Goal: Task Accomplishment & Management: Manage account settings

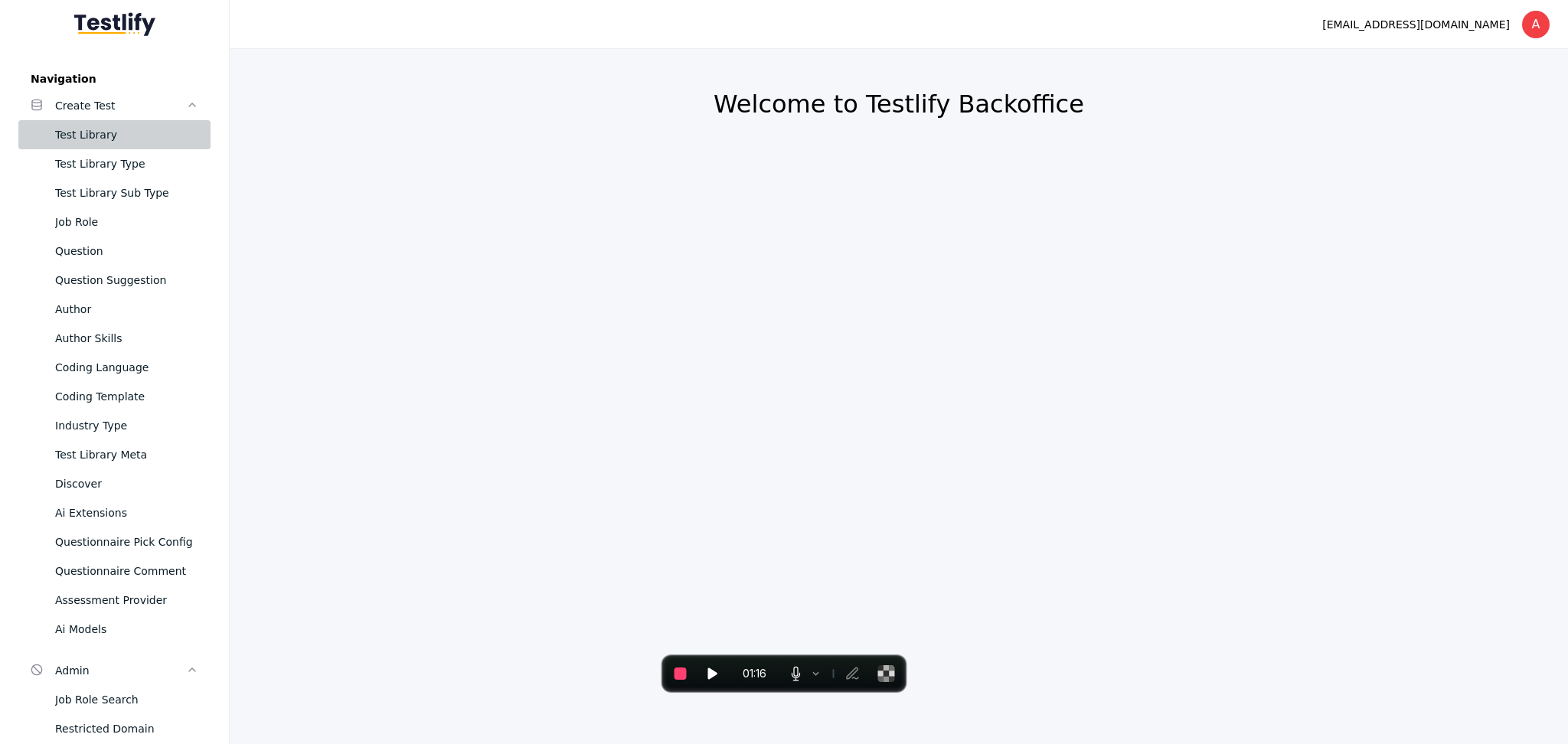
click at [104, 132] on div "Test Library" at bounding box center [127, 135] width 143 height 18
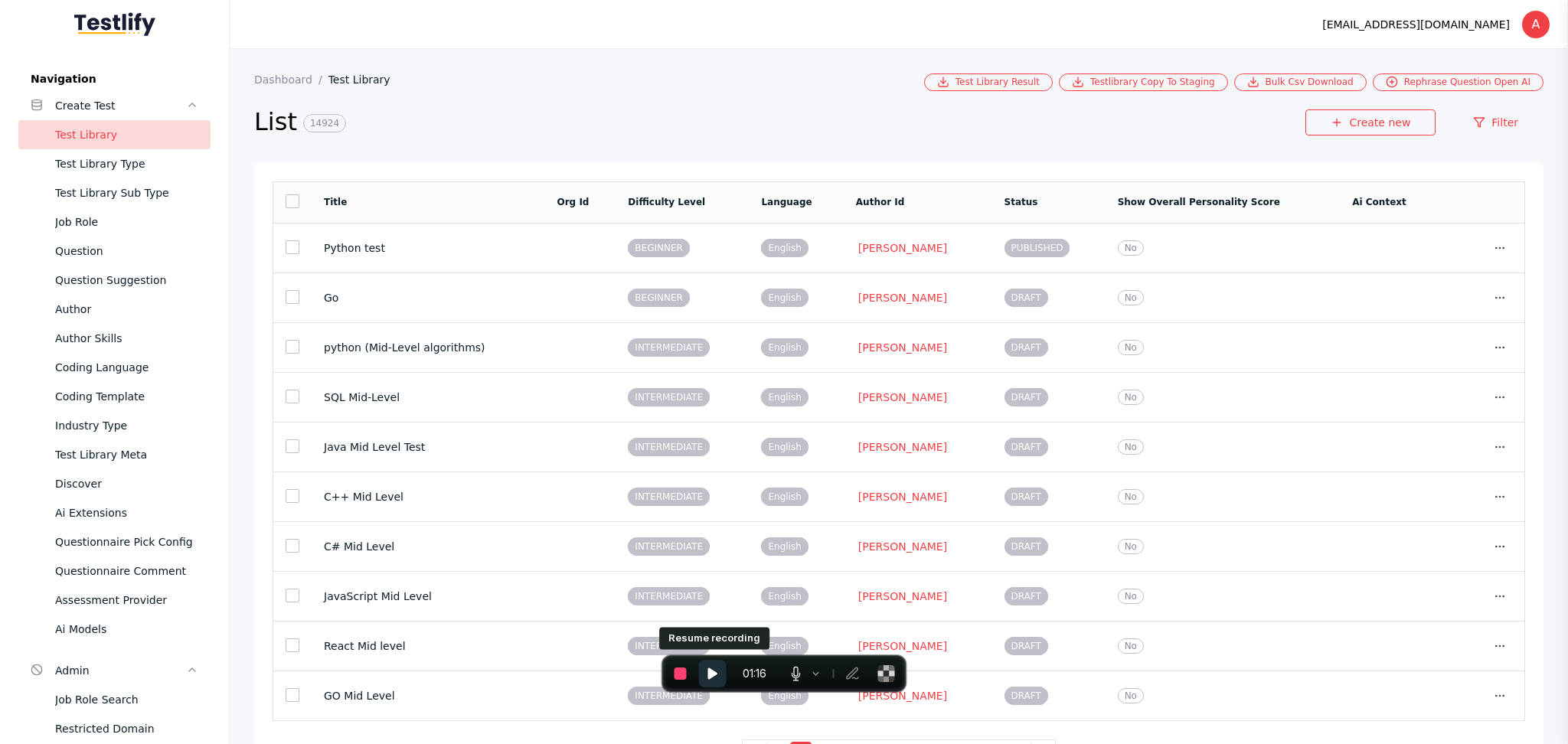
click at [712, 665] on icon "Resume recording" at bounding box center [712, 673] width 15 height 15
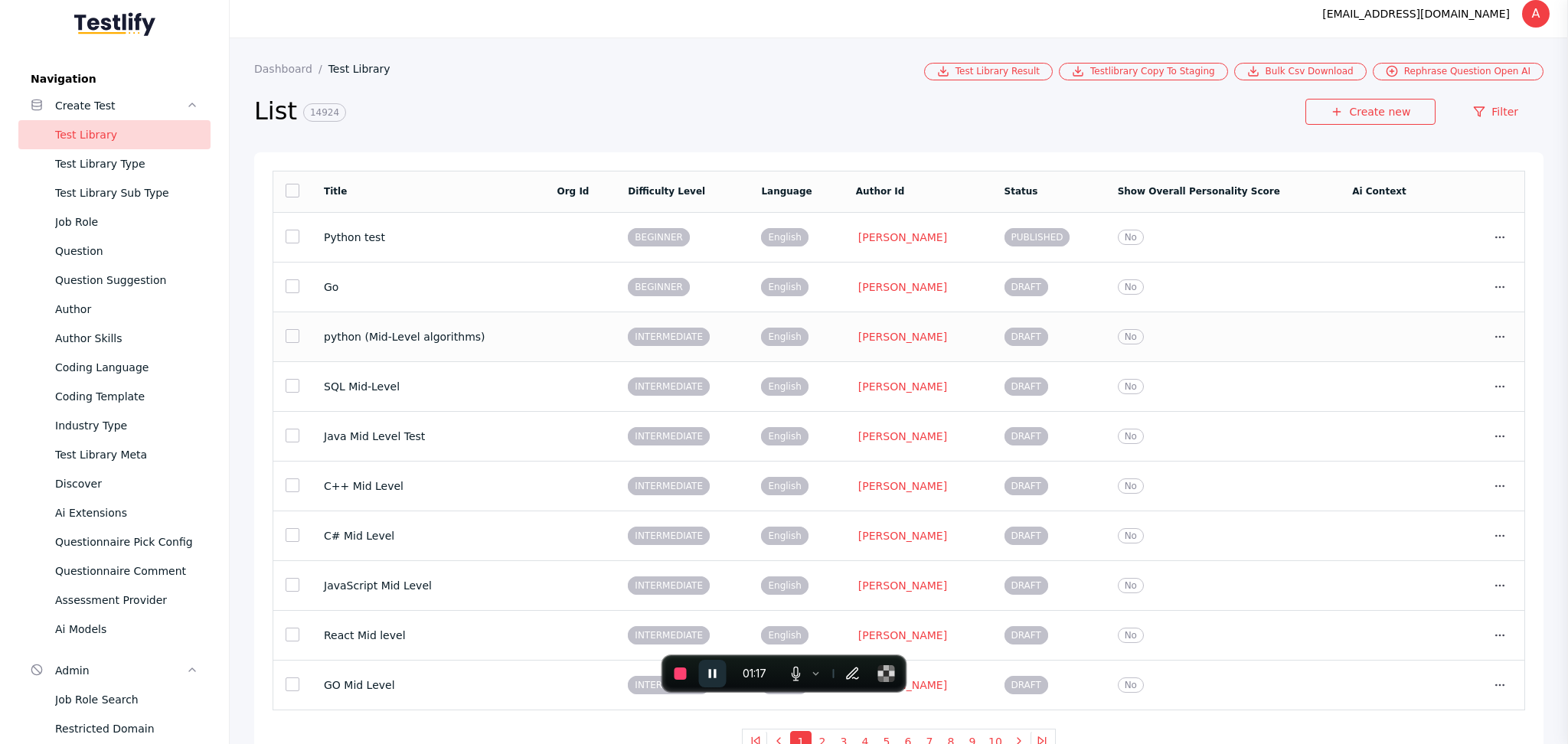
scroll to position [46, 0]
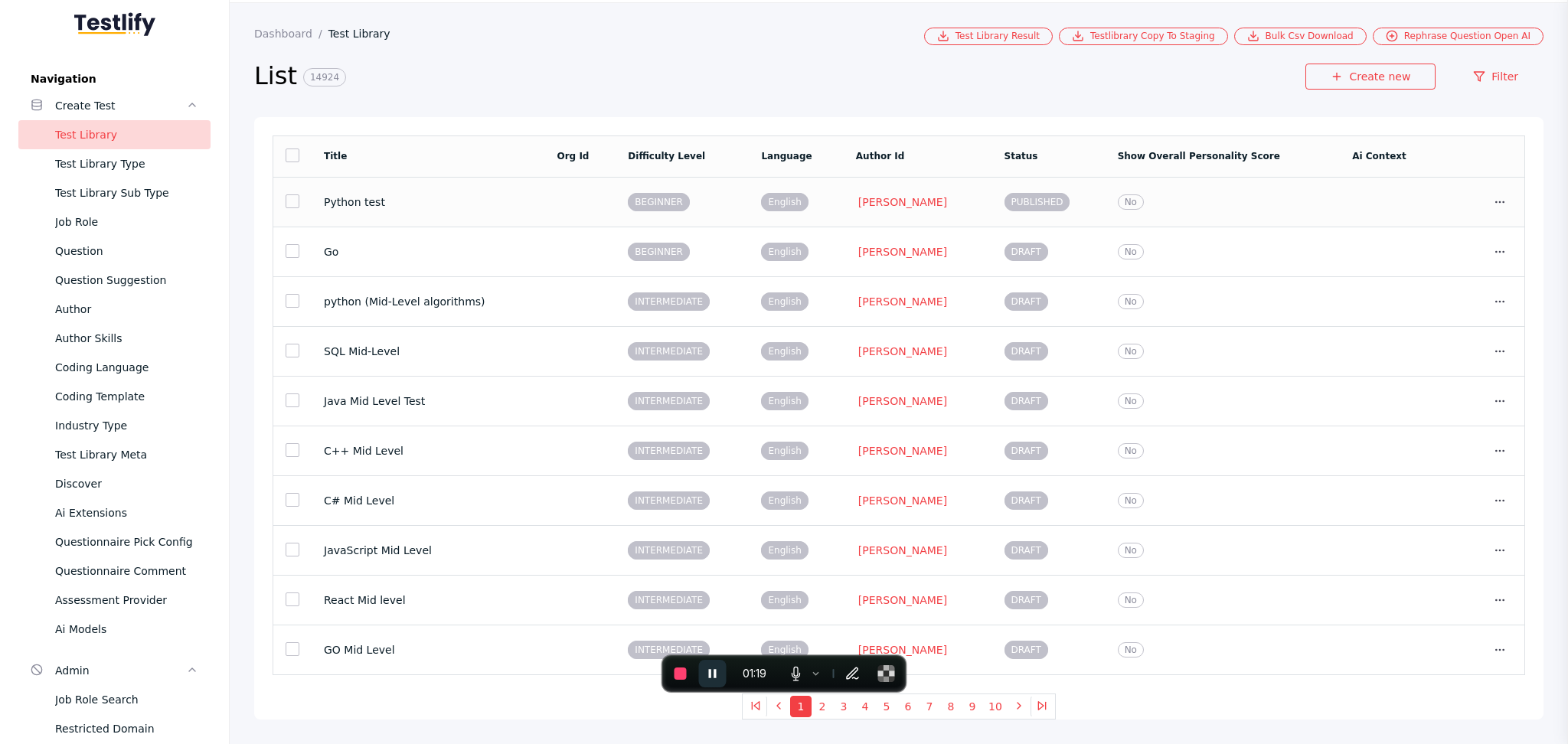
click at [803, 203] on section "English" at bounding box center [796, 201] width 70 height 13
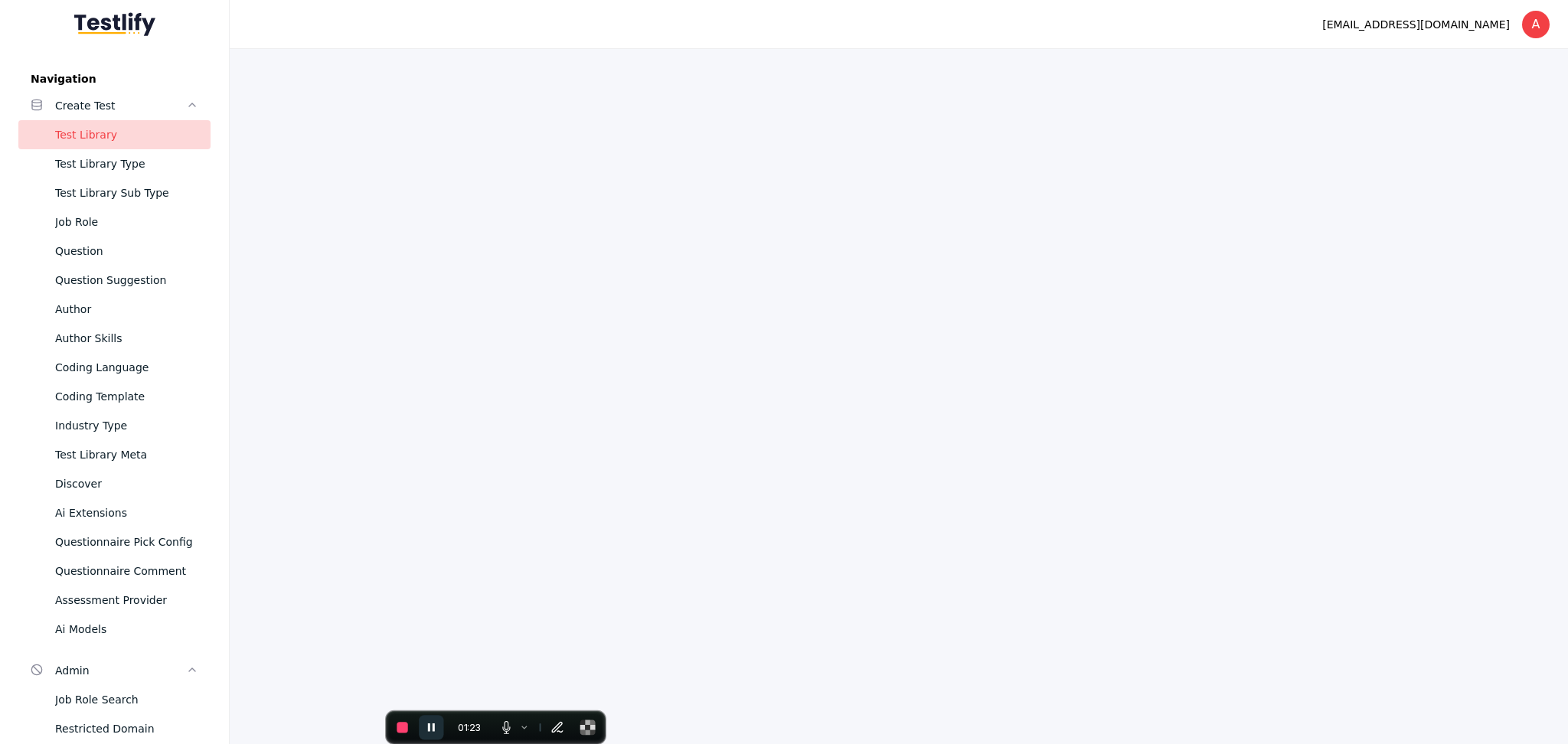
drag, startPoint x: 748, startPoint y: 662, endPoint x: 457, endPoint y: 735, distance: 300.0
click at [457, 735] on body "Navigation Create Test Test Library Test Library Type Test Library Sub Type Job…" at bounding box center [784, 372] width 1568 height 744
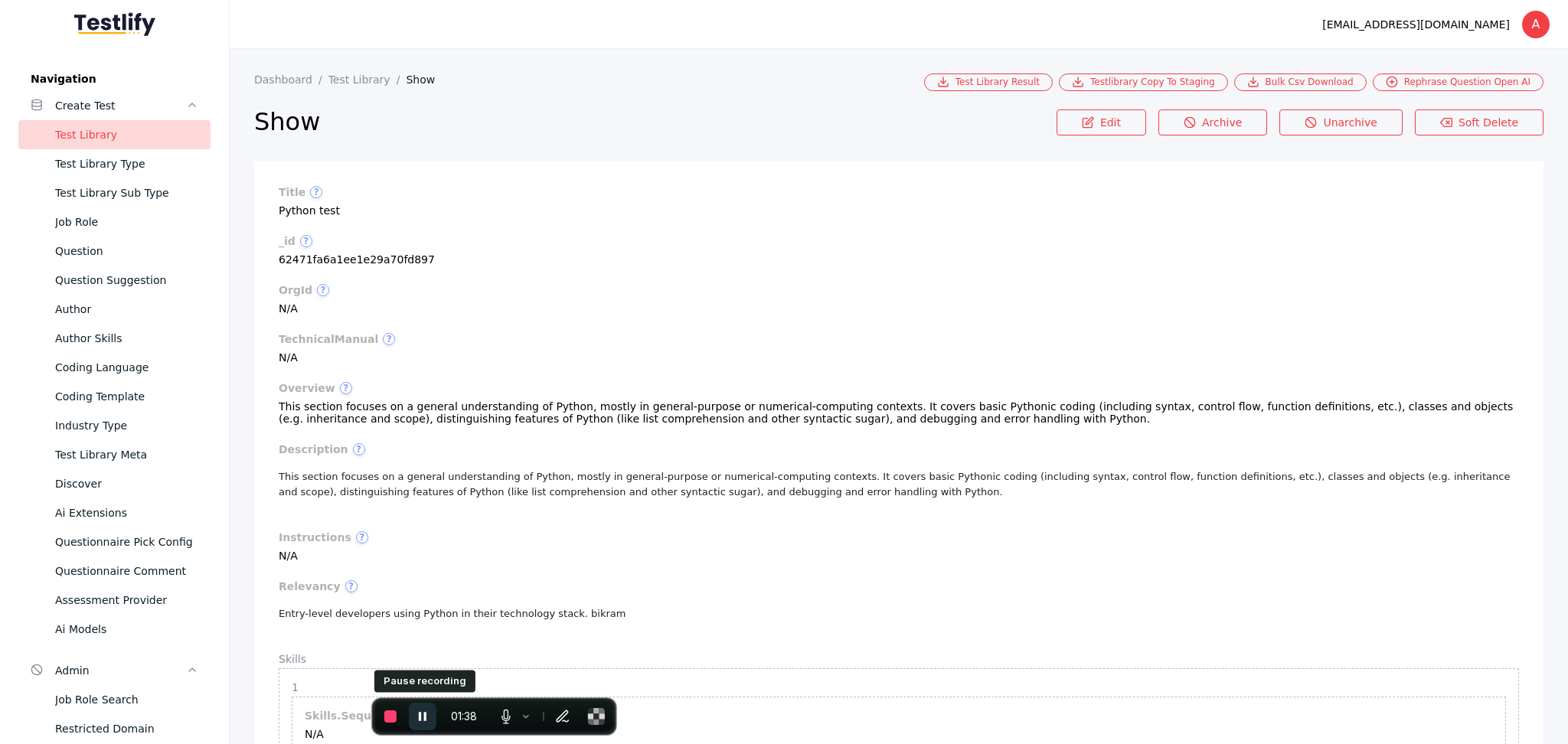
click at [422, 720] on icon "Pause recording" at bounding box center [422, 716] width 15 height 15
click at [422, 720] on icon "Resume recording" at bounding box center [422, 716] width 15 height 15
click at [1118, 124] on link "Edit" at bounding box center [1101, 122] width 90 height 26
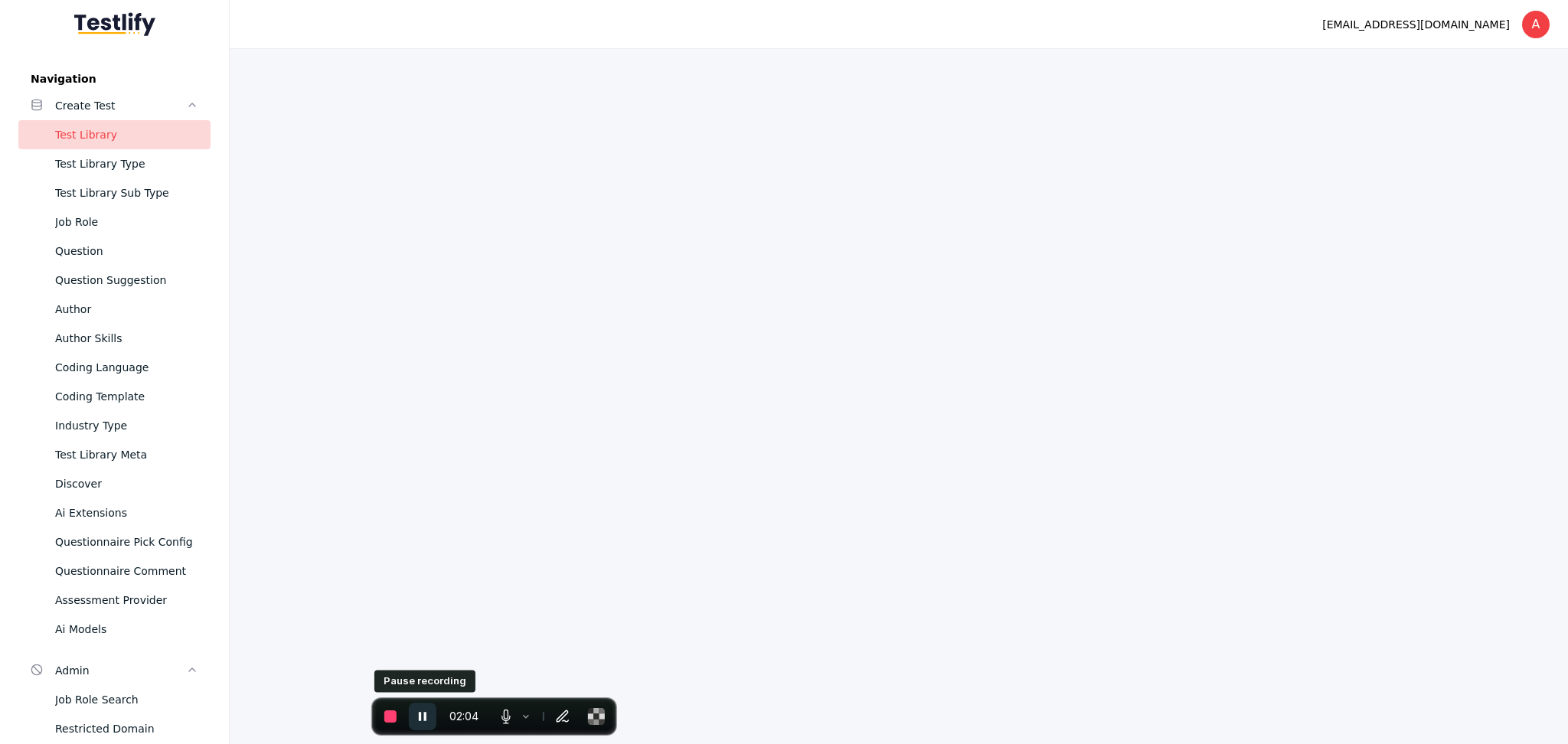
click at [418, 704] on button "Pause recording" at bounding box center [423, 716] width 27 height 27
